Goal: Task Accomplishment & Management: Manage account settings

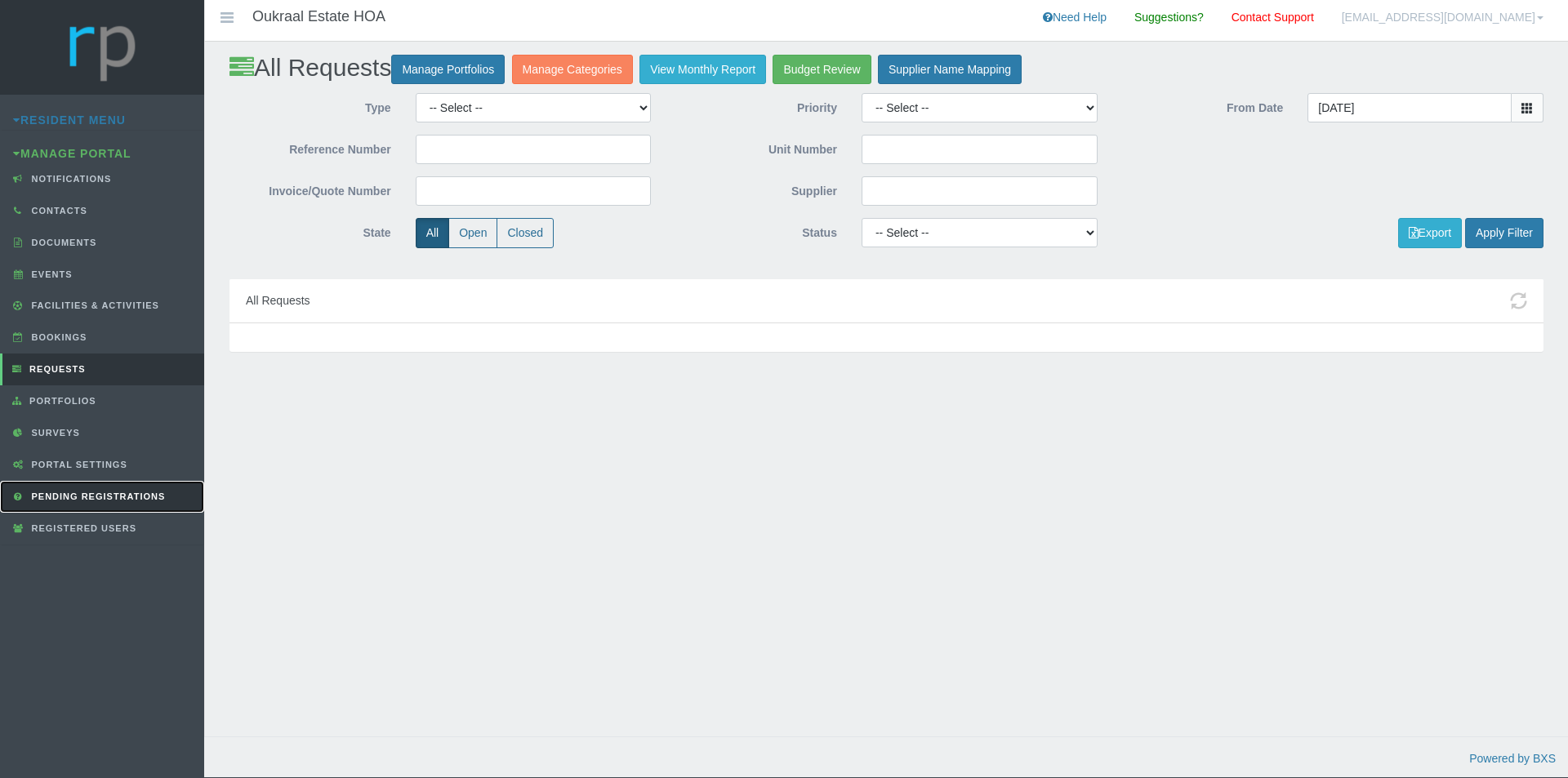
click at [136, 502] on link "Pending Registrations" at bounding box center [102, 497] width 205 height 32
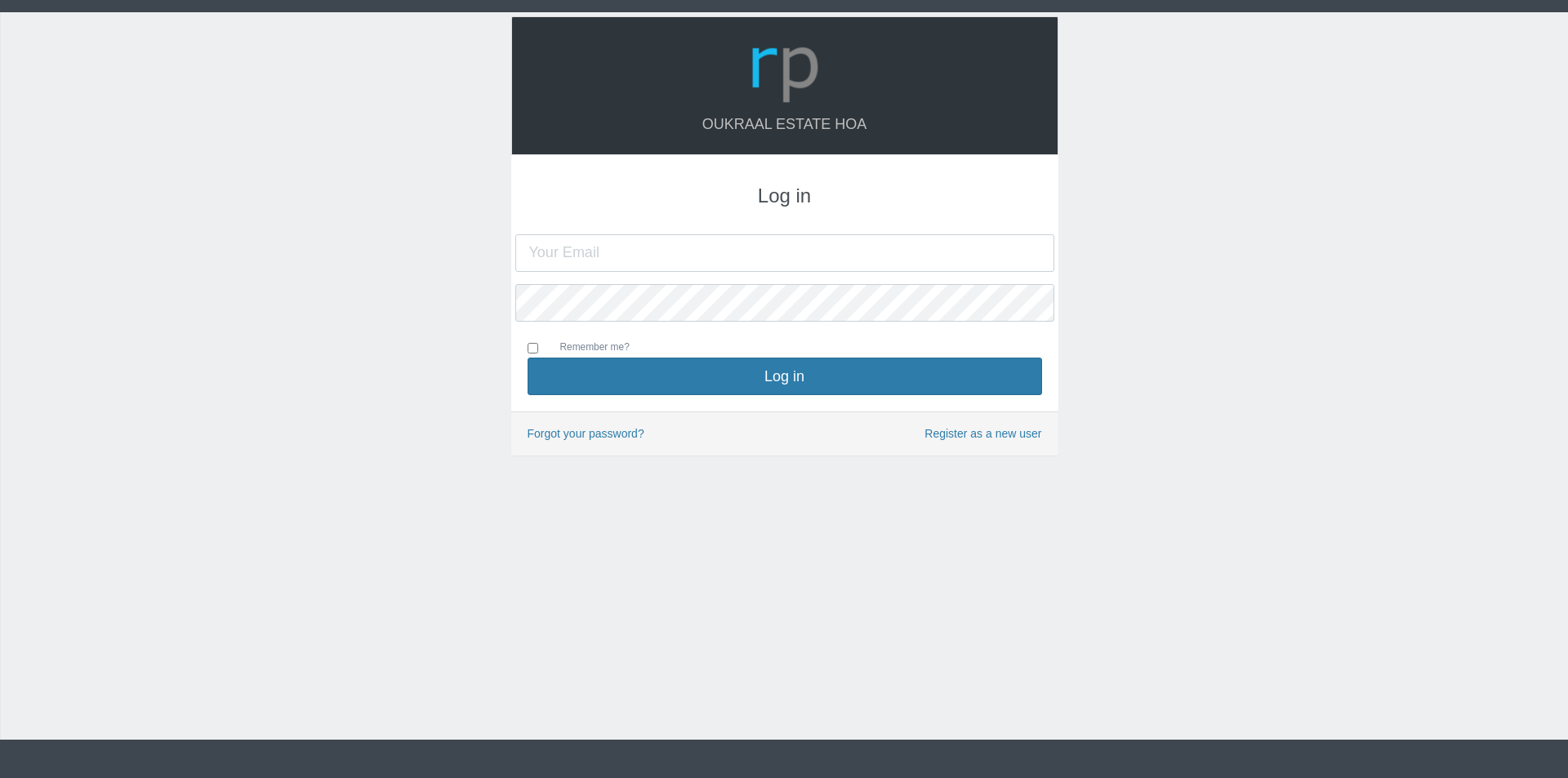
click at [696, 258] on input "text" at bounding box center [784, 254] width 539 height 38
type input "[EMAIL_ADDRESS][DOMAIN_NAME]"
click at [527, 358] on button "Log in" at bounding box center [784, 377] width 514 height 38
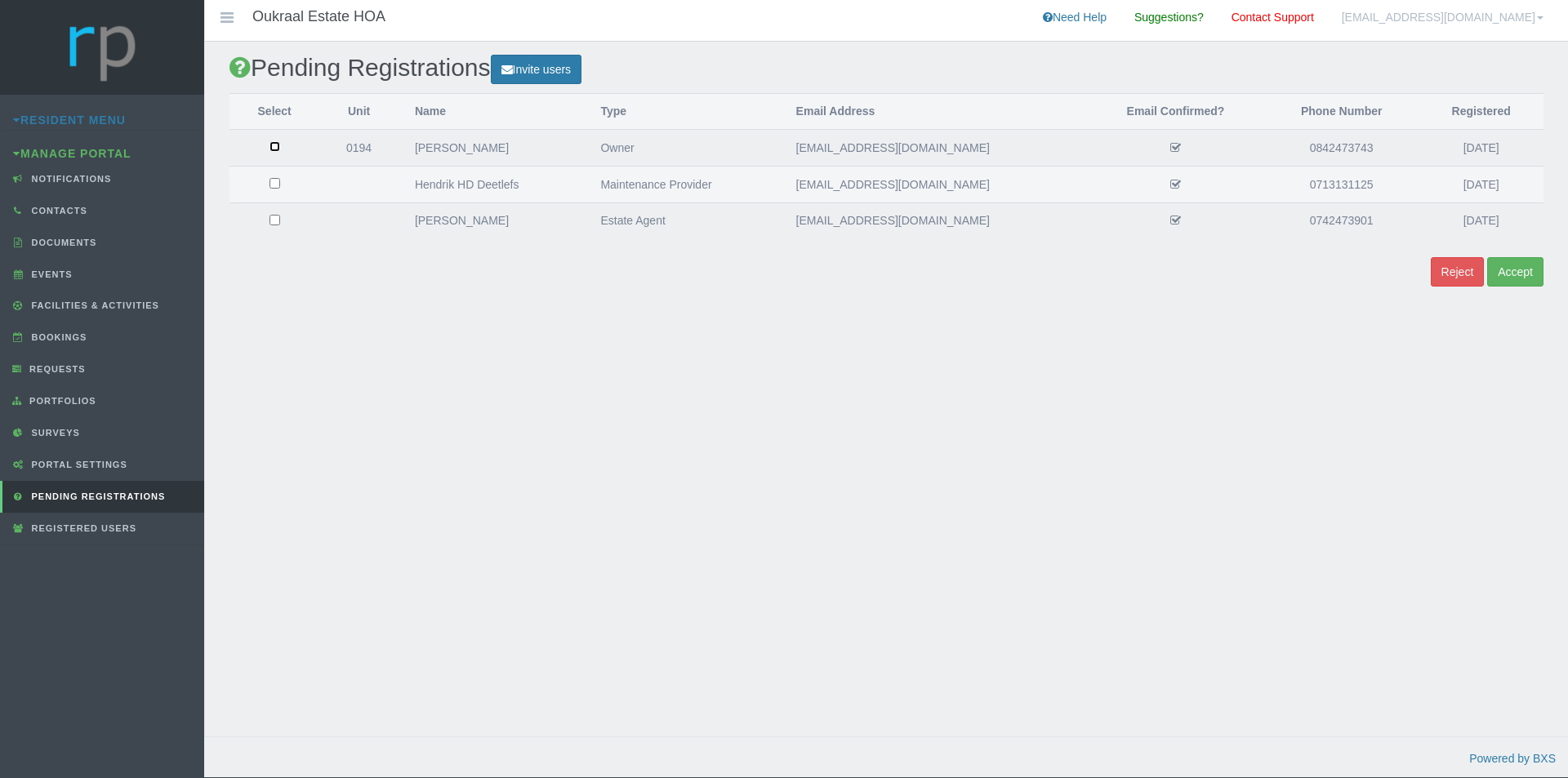
click at [274, 147] on input "checkbox" at bounding box center [275, 146] width 10 height 10
checkbox input "true"
click at [1515, 272] on button "Accept" at bounding box center [1516, 273] width 57 height 30
